Goal: Information Seeking & Learning: Understand process/instructions

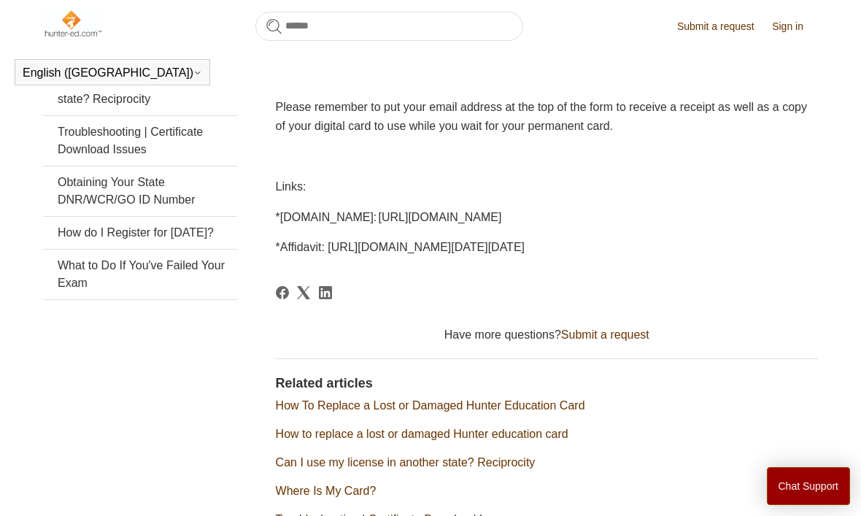
scroll to position [383, 0]
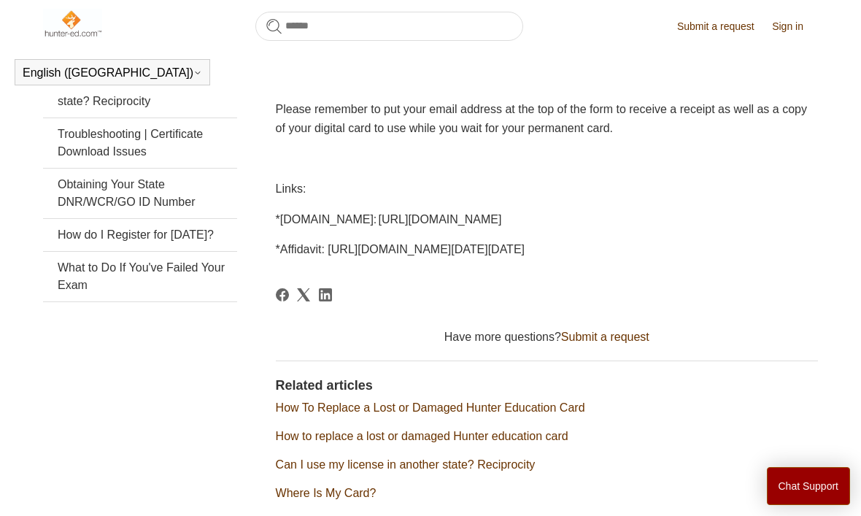
click at [382, 255] on span "*Affidavit: https://www.pgc.pa.gov/HuntTrap/Hunter-TrapperEducation/Documents/R…" at bounding box center [400, 249] width 249 height 12
click at [349, 255] on span "*Affidavit: https://www.pgc.pa.gov/HuntTrap/Hunter-TrapperEducation/Documents/R…" at bounding box center [400, 249] width 249 height 12
click at [325, 259] on p "*Affidavit: https://www.pgc.pa.gov/HuntTrap/Hunter-TrapperEducation/Documents/R…" at bounding box center [547, 249] width 542 height 19
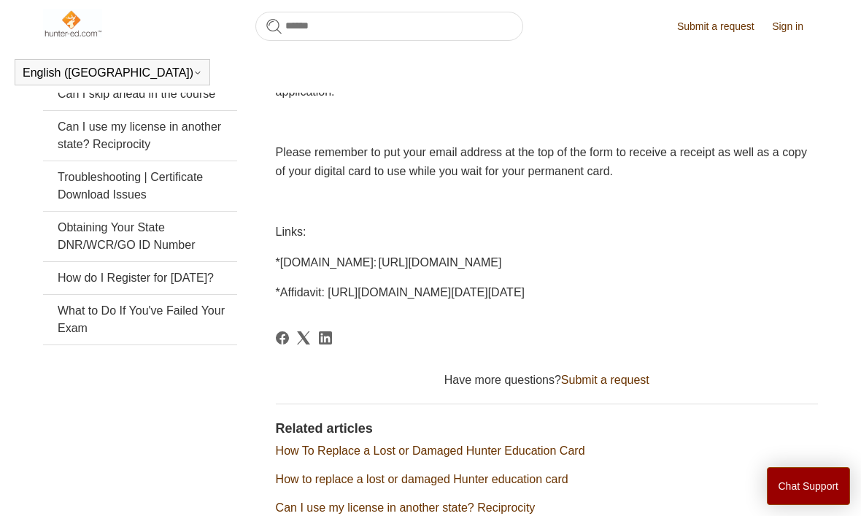
scroll to position [339, 0]
click at [331, 303] on p "*Affidavit: [URL][DOMAIN_NAME][DATE][DATE]" at bounding box center [547, 293] width 542 height 19
click at [341, 299] on span "*Affidavit: [URL][DOMAIN_NAME][DATE][DATE]" at bounding box center [400, 293] width 249 height 12
click at [293, 299] on span "*Affidavit: [URL][DOMAIN_NAME][DATE][DATE]" at bounding box center [400, 293] width 249 height 12
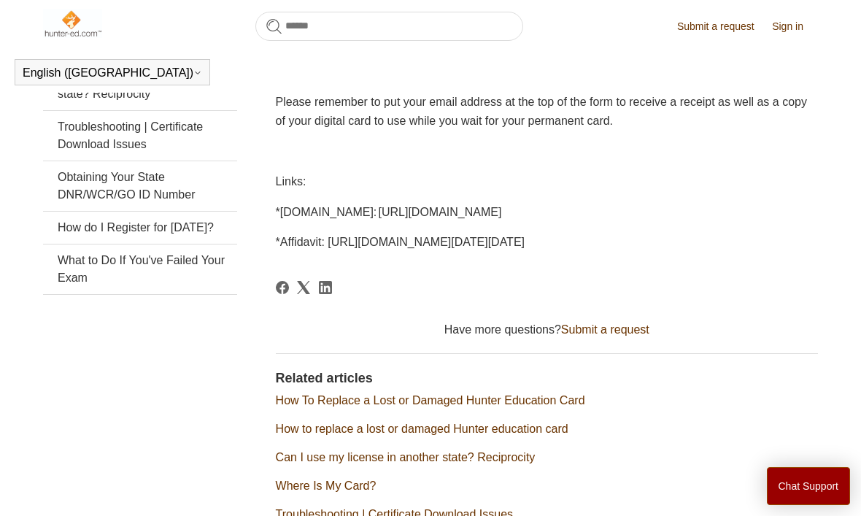
scroll to position [396, 0]
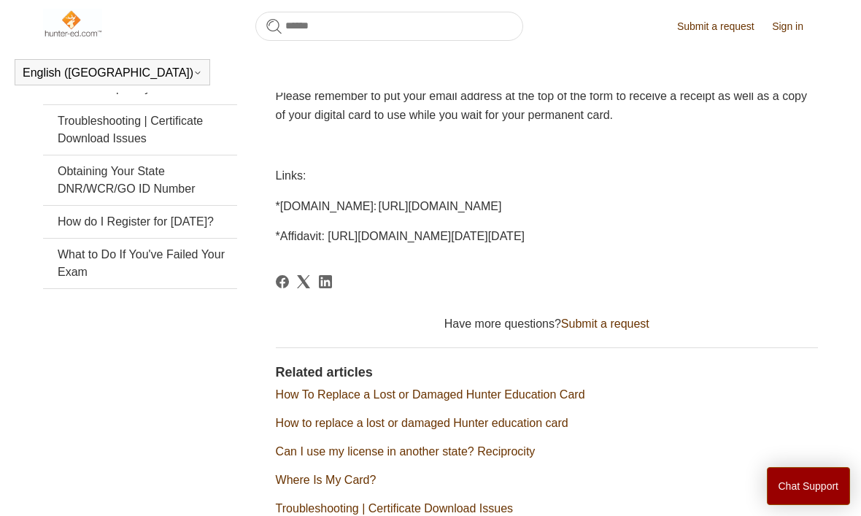
click at [320, 204] on span "*[DOMAIN_NAME]: [URL][DOMAIN_NAME]" at bounding box center [389, 206] width 226 height 12
click at [282, 179] on span "Links:" at bounding box center [291, 175] width 31 height 12
click at [314, 212] on span "*[DOMAIN_NAME]: [URL][DOMAIN_NAME]" at bounding box center [389, 206] width 226 height 12
click at [320, 212] on span "*[DOMAIN_NAME]: [URL][DOMAIN_NAME]" at bounding box center [389, 206] width 226 height 12
click at [335, 242] on span "*Affidavit: [URL][DOMAIN_NAME][DATE][DATE]" at bounding box center [400, 236] width 249 height 12
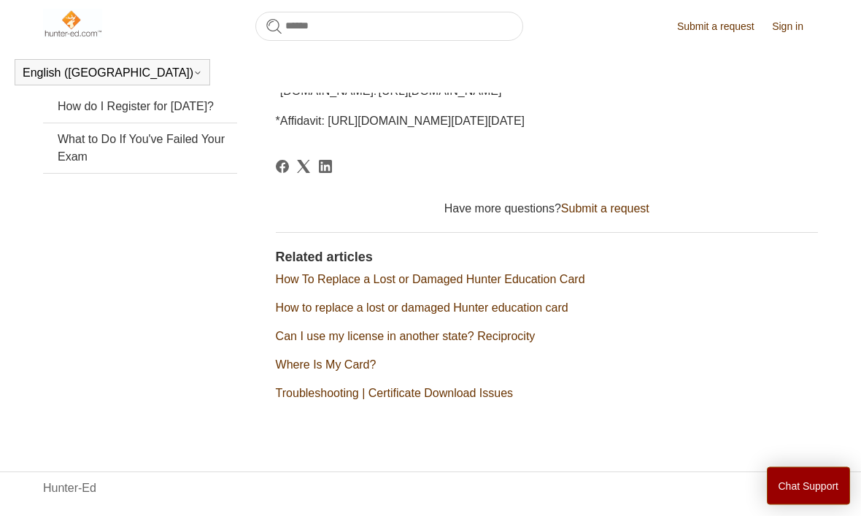
scroll to position [511, 0]
click at [327, 286] on link "How To Replace a Lost or Damaged Hunter Education Card" at bounding box center [430, 280] width 309 height 12
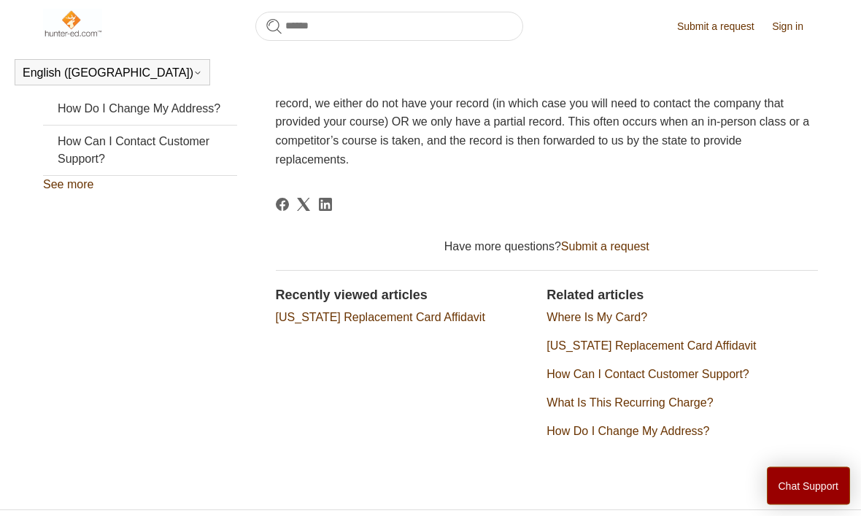
scroll to position [524, 0]
click at [724, 340] on link "[US_STATE] Replacement Card Affidavit" at bounding box center [650, 346] width 209 height 12
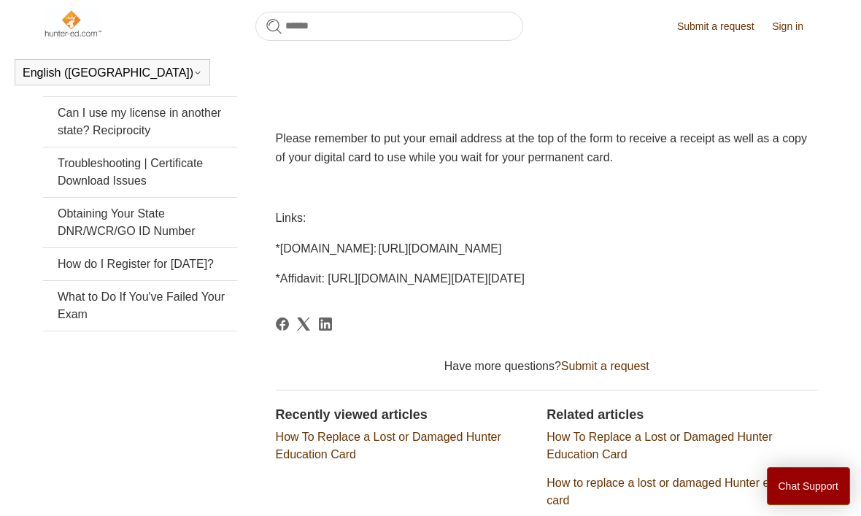
scroll to position [352, 0]
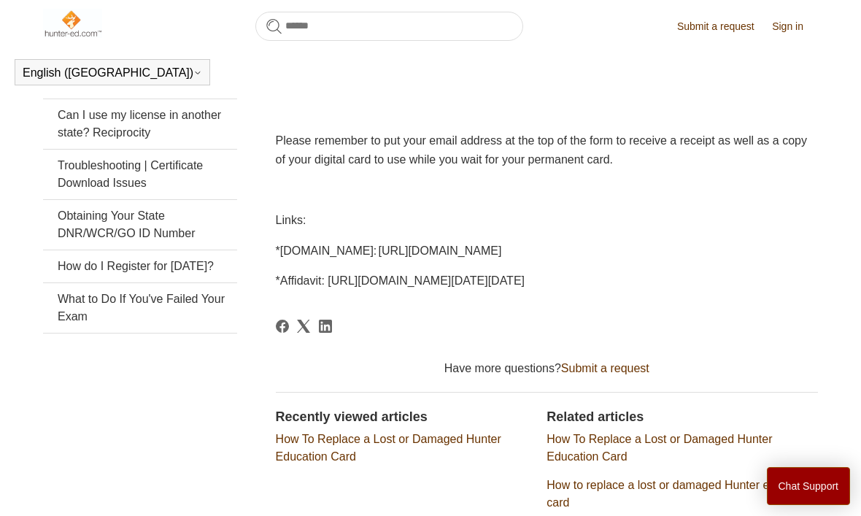
click at [372, 290] on p "*Affidavit: https://www.pgc.pa.gov/HuntTrap/Hunter-TrapperEducation/Documents/R…" at bounding box center [547, 280] width 542 height 19
click at [404, 287] on span "*Affidavit: https://www.pgc.pa.gov/HuntTrap/Hunter-TrapperEducation/Documents/R…" at bounding box center [400, 280] width 249 height 12
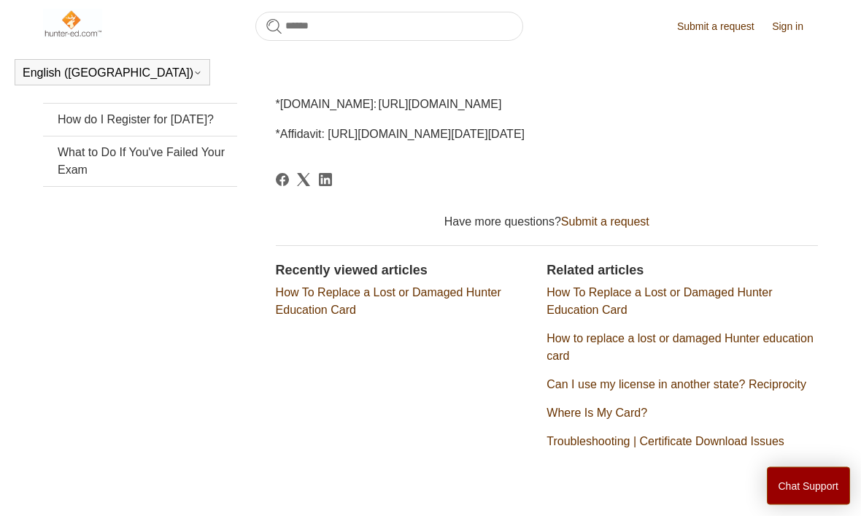
scroll to position [499, 0]
click at [309, 315] on link "How To Replace a Lost or Damaged Hunter Education Card" at bounding box center [388, 300] width 225 height 30
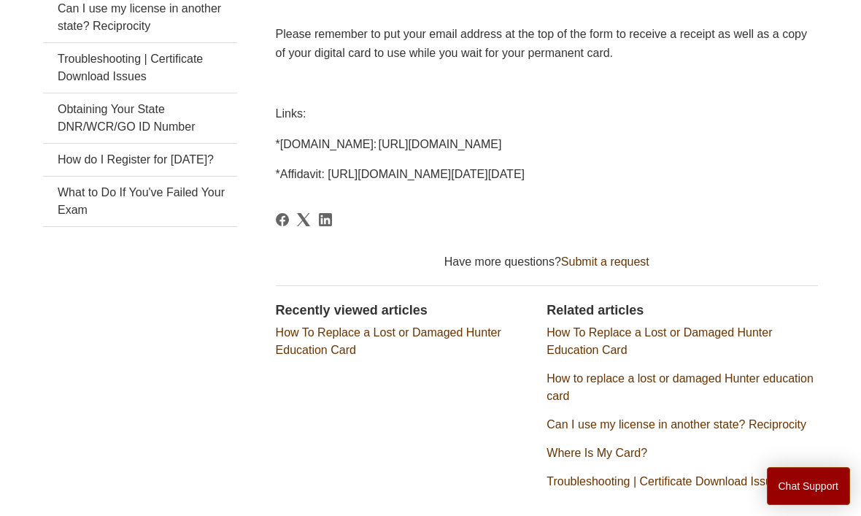
scroll to position [549, 0]
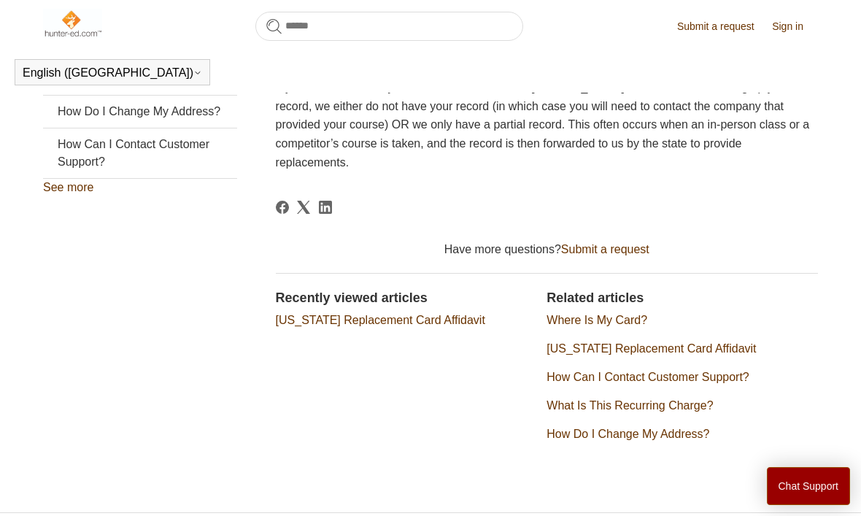
scroll to position [524, 0]
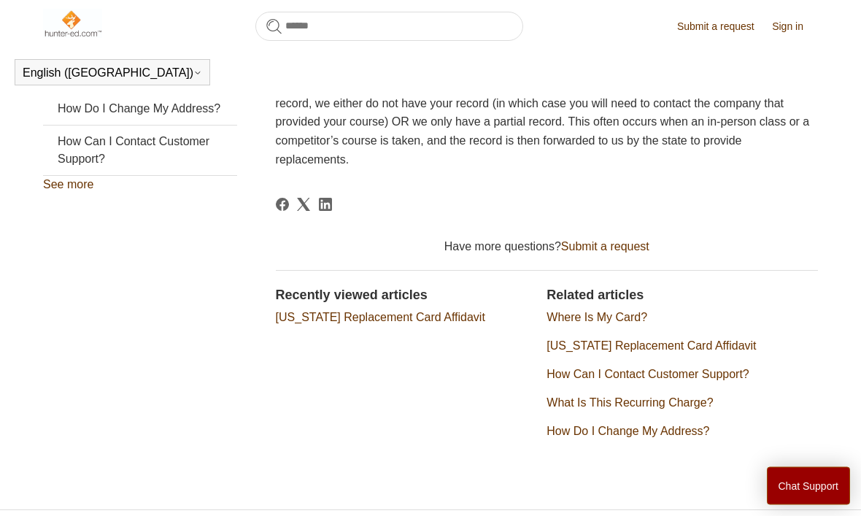
click at [357, 315] on link "[US_STATE] Replacement Card Affidavit" at bounding box center [380, 317] width 209 height 12
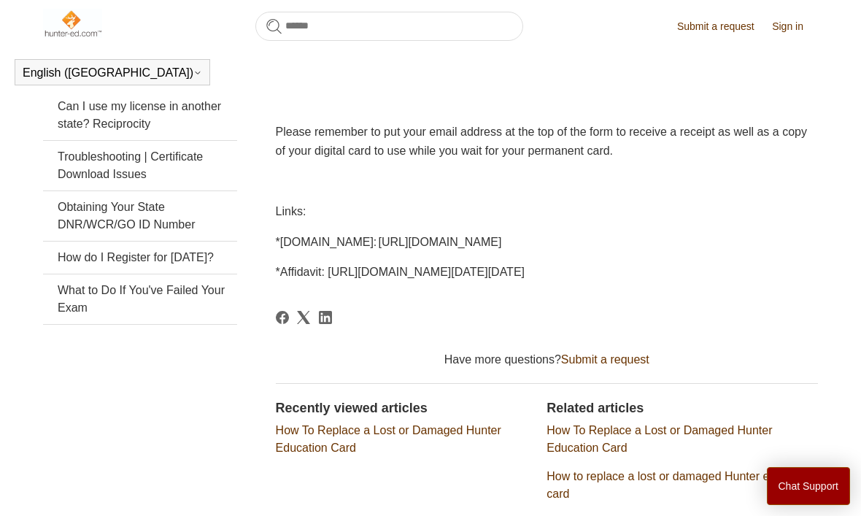
scroll to position [369, 0]
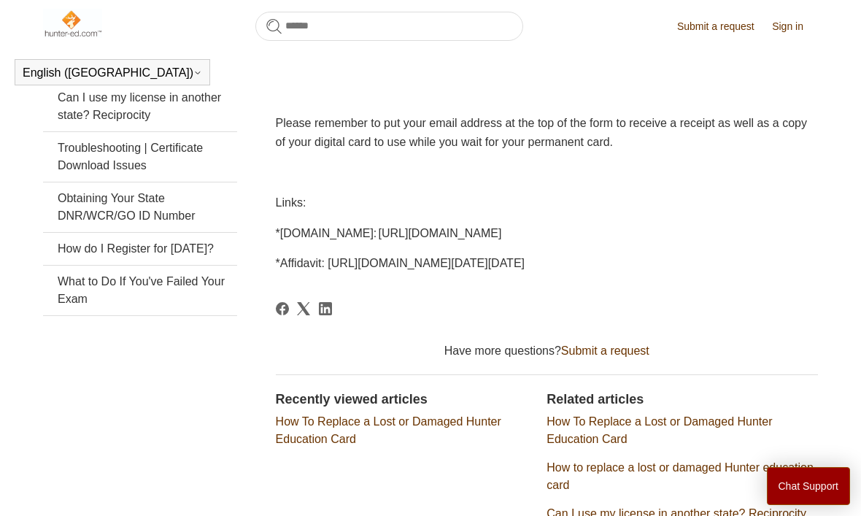
click at [325, 269] on span "*Affidavit: [URL][DOMAIN_NAME][DATE][DATE]" at bounding box center [400, 263] width 249 height 12
click at [309, 269] on span "*Affidavit: [URL][DOMAIN_NAME][DATE][DATE]" at bounding box center [400, 263] width 249 height 12
click at [311, 236] on span "*[DOMAIN_NAME]: [URL][DOMAIN_NAME]" at bounding box center [389, 233] width 226 height 12
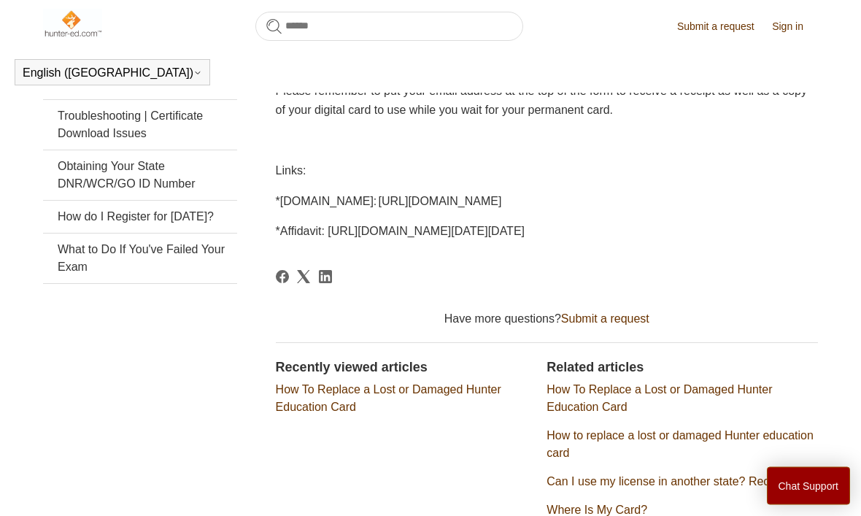
scroll to position [399, 0]
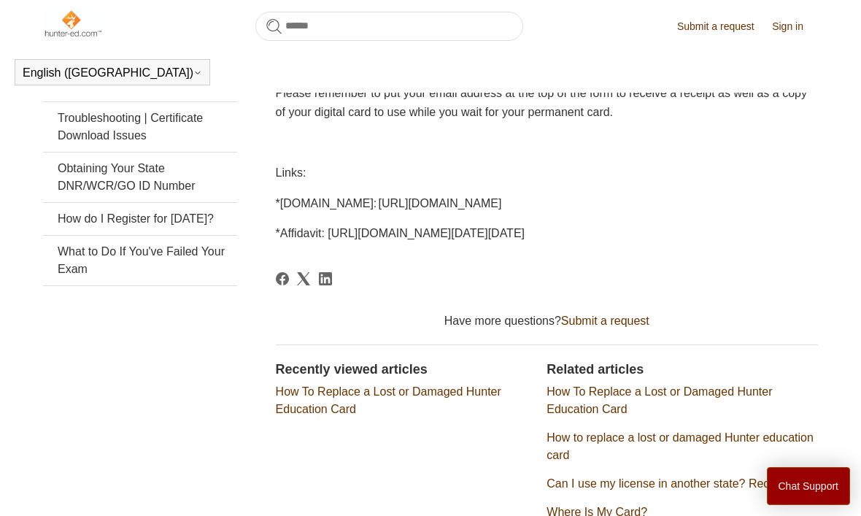
click at [351, 209] on span "*[DOMAIN_NAME]: [URL][DOMAIN_NAME]" at bounding box center [389, 203] width 226 height 12
click at [355, 201] on span "*[DOMAIN_NAME]: [URL][DOMAIN_NAME]" at bounding box center [389, 203] width 226 height 12
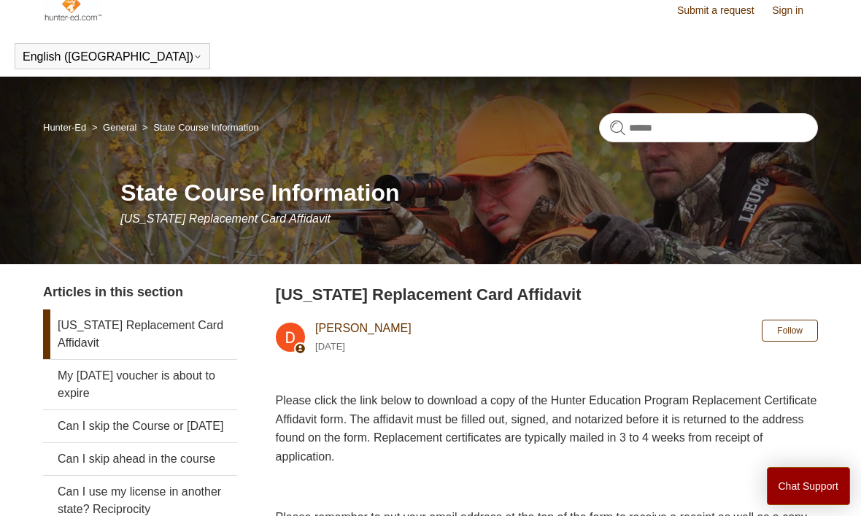
scroll to position [0, 0]
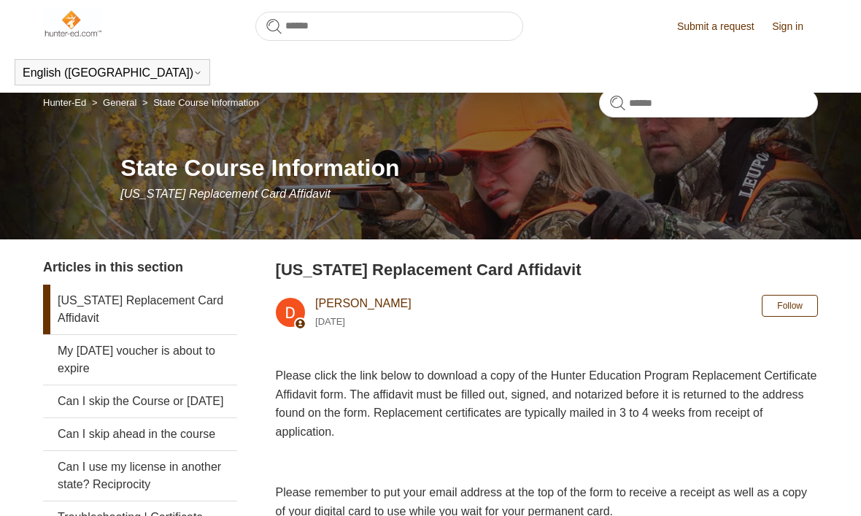
scroll to position [560, 0]
